Goal: Browse casually: Explore the website without a specific task or goal

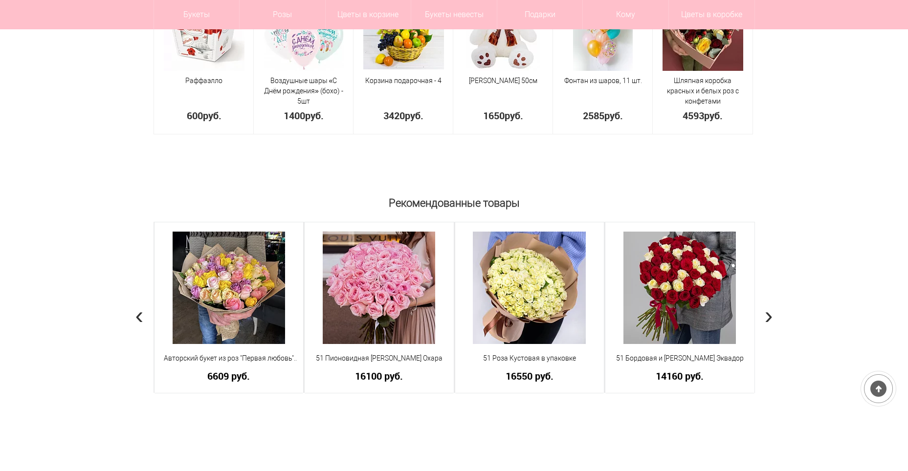
scroll to position [636, 0]
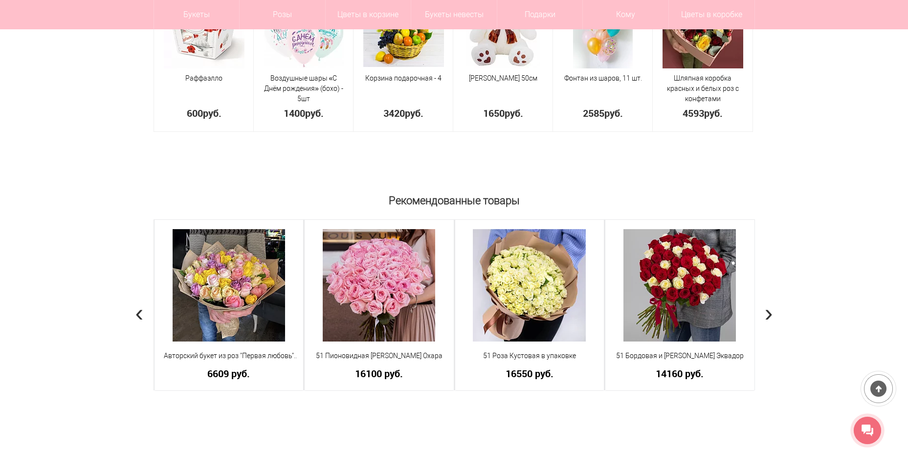
click at [766, 314] on span "›" at bounding box center [769, 313] width 8 height 28
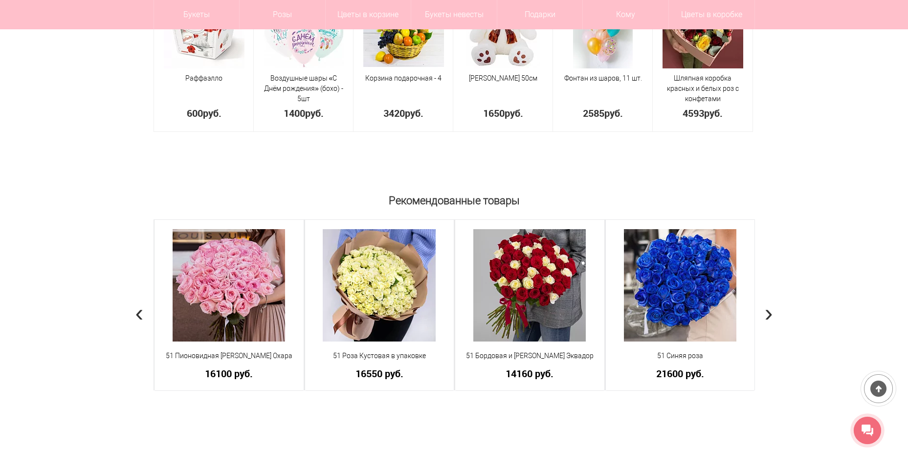
click at [766, 314] on span "›" at bounding box center [769, 313] width 8 height 28
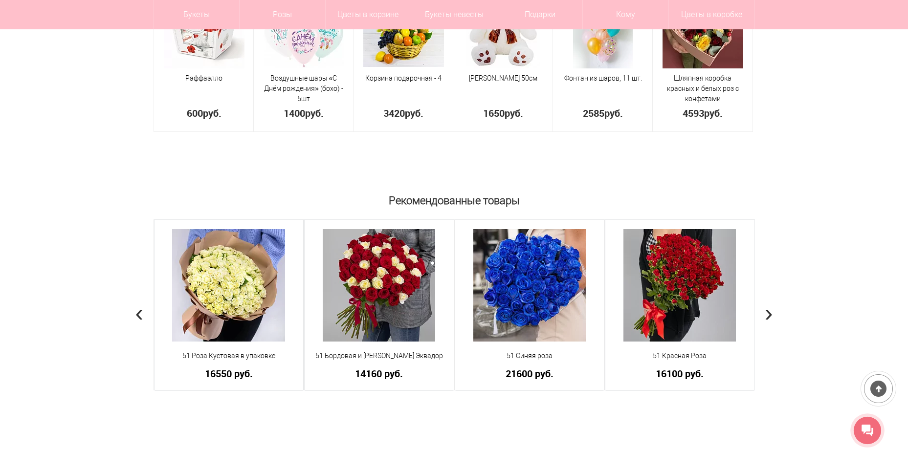
click at [766, 314] on span "›" at bounding box center [769, 313] width 8 height 28
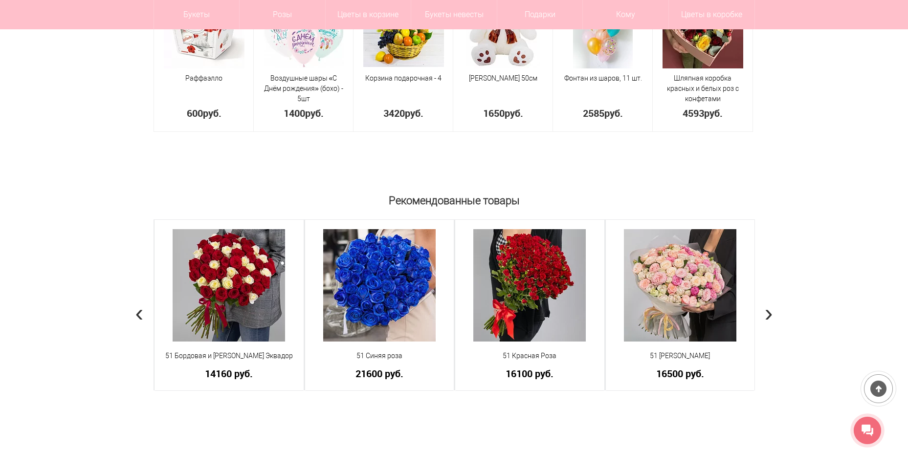
click at [766, 314] on span "›" at bounding box center [769, 313] width 8 height 28
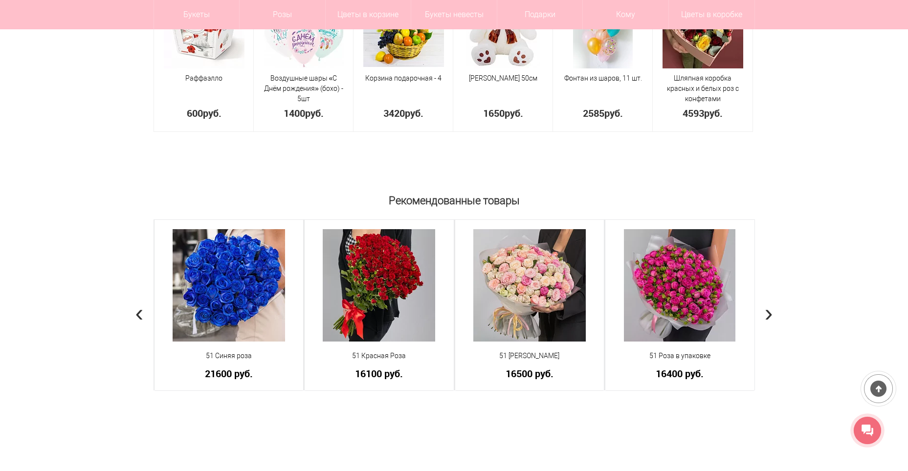
click at [766, 314] on span "›" at bounding box center [769, 313] width 8 height 28
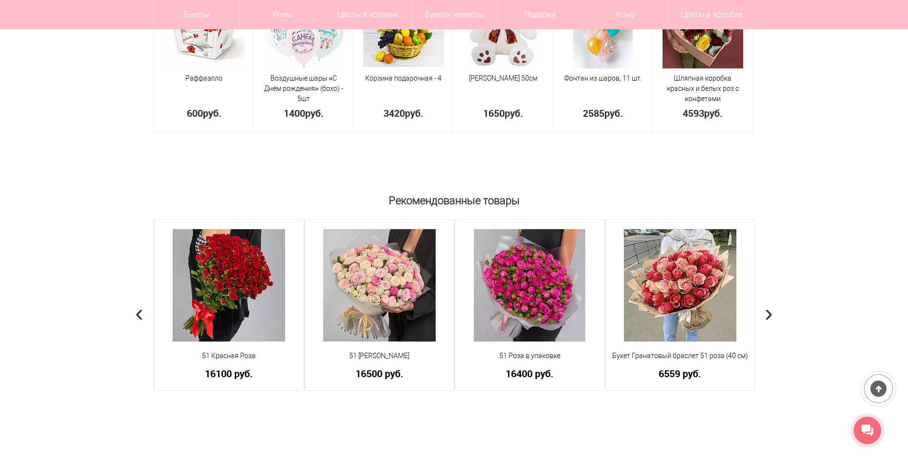
click at [766, 314] on span "›" at bounding box center [769, 313] width 8 height 28
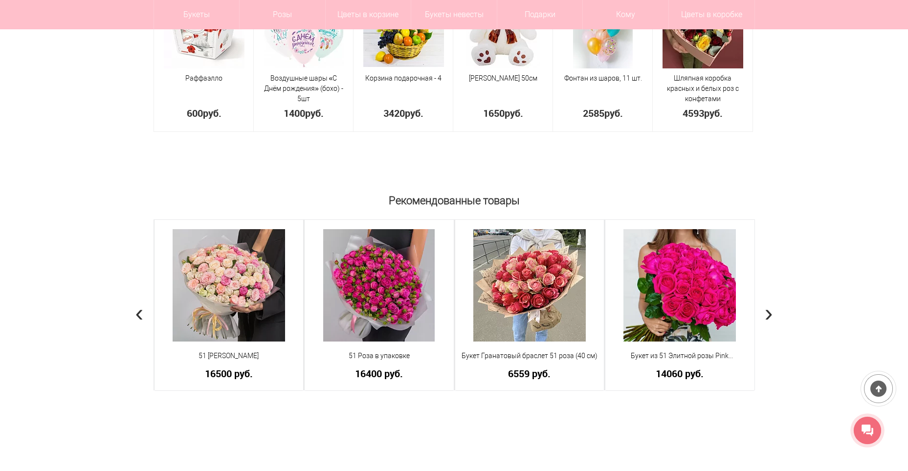
click at [766, 314] on span "›" at bounding box center [769, 313] width 8 height 28
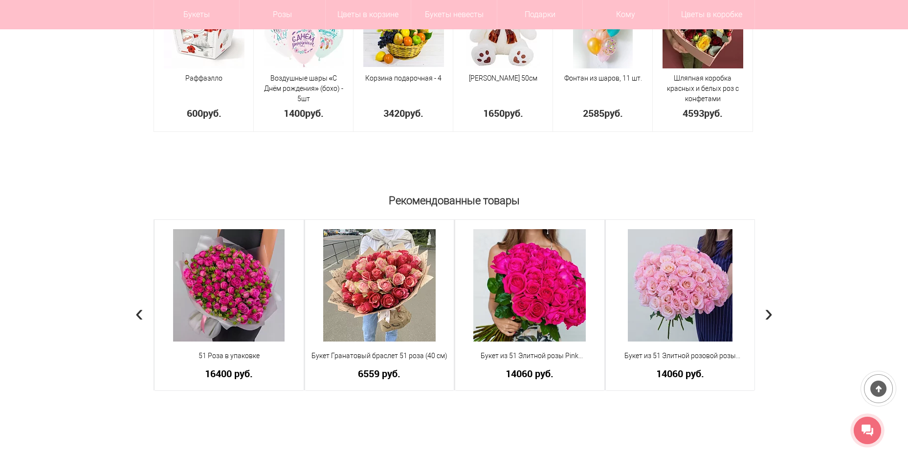
click at [766, 314] on span "›" at bounding box center [769, 313] width 8 height 28
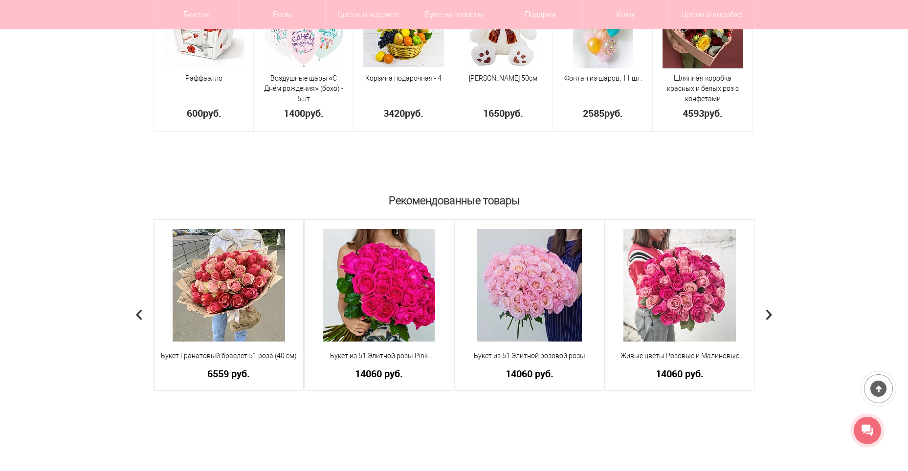
click at [766, 314] on span "›" at bounding box center [769, 313] width 8 height 28
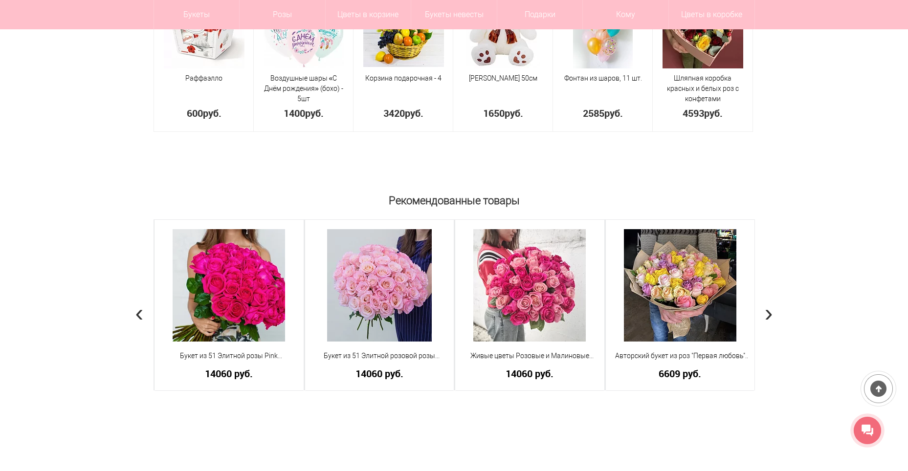
click at [766, 314] on span "›" at bounding box center [769, 313] width 8 height 28
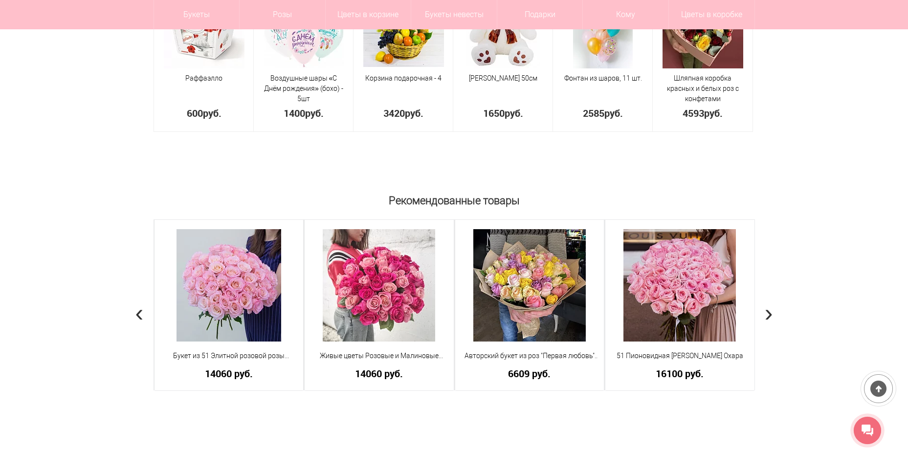
click at [766, 314] on span "›" at bounding box center [769, 313] width 8 height 28
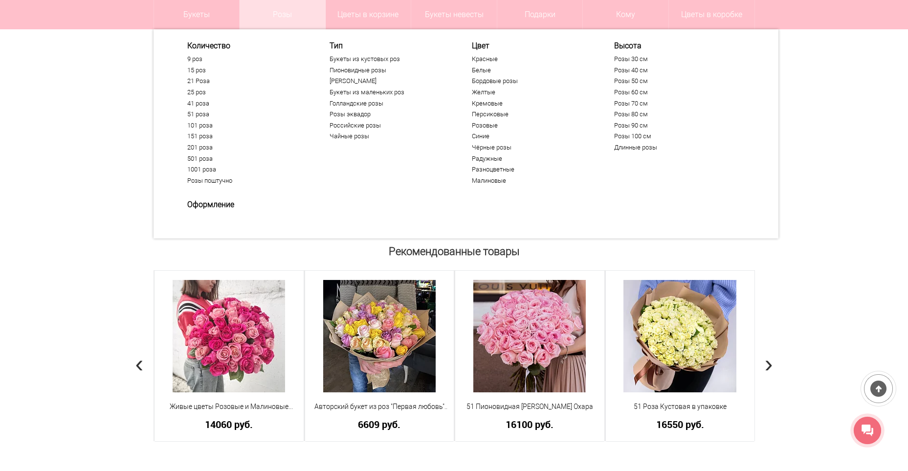
scroll to position [489, 0]
